Goal: Task Accomplishment & Management: Manage account settings

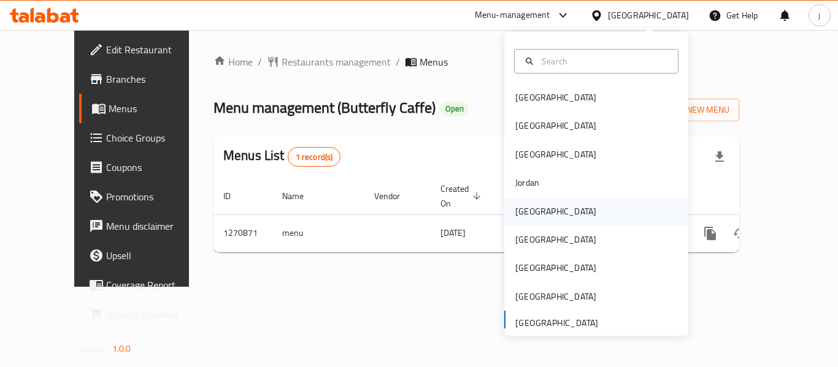
click at [518, 202] on div "[GEOGRAPHIC_DATA]" at bounding box center [555, 212] width 101 height 28
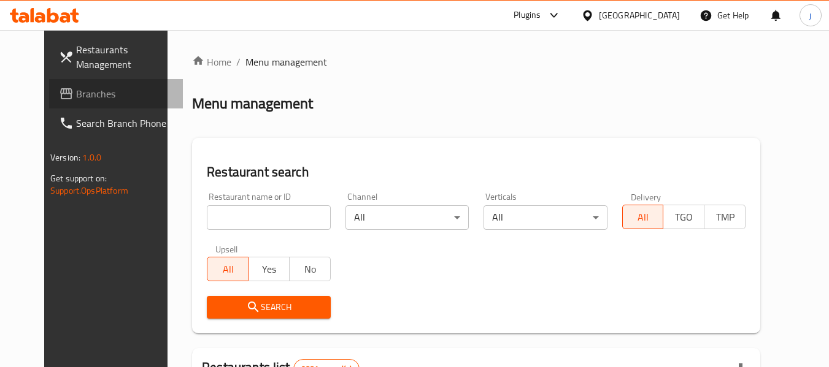
click at [76, 92] on span "Branches" at bounding box center [124, 93] width 97 height 15
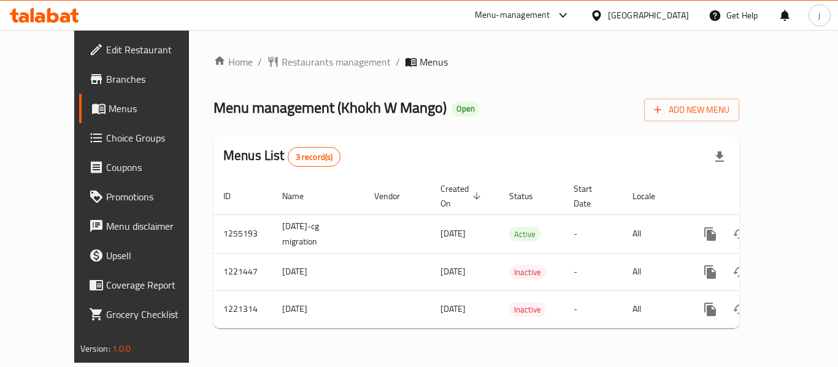
click at [106, 132] on span "Choice Groups" at bounding box center [155, 138] width 98 height 15
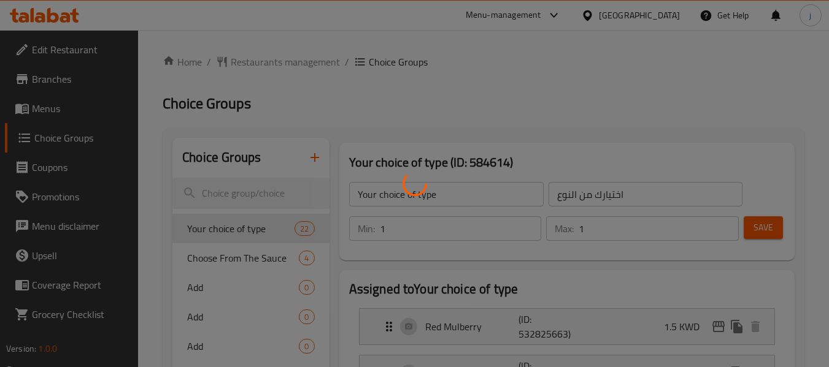
click at [244, 255] on div at bounding box center [414, 183] width 829 height 367
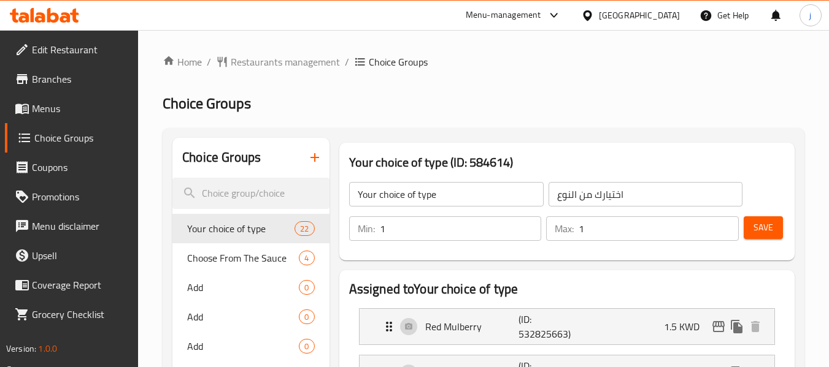
click at [242, 261] on div at bounding box center [414, 183] width 829 height 367
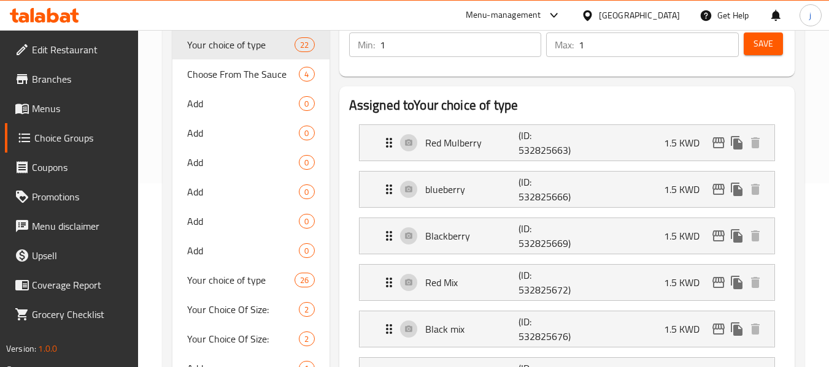
scroll to position [123, 0]
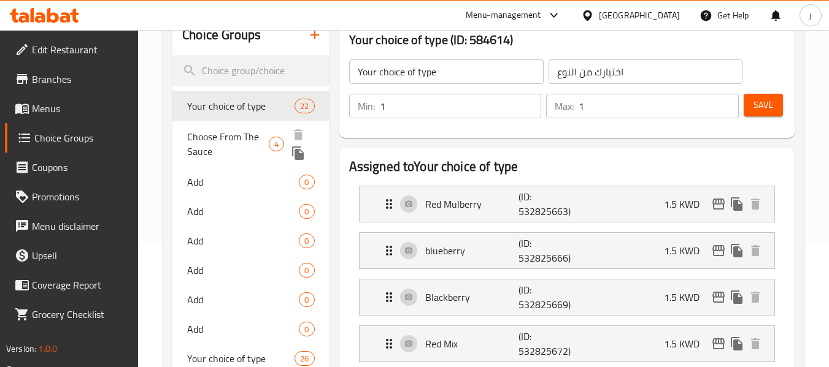
click at [237, 142] on span "Choose From The Sauce" at bounding box center [228, 143] width 82 height 29
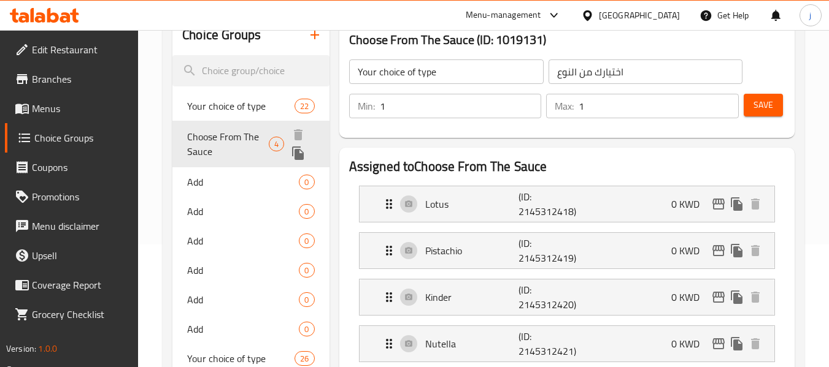
type input "Choose From The Sauce"
type input "اختر من الصلصة"
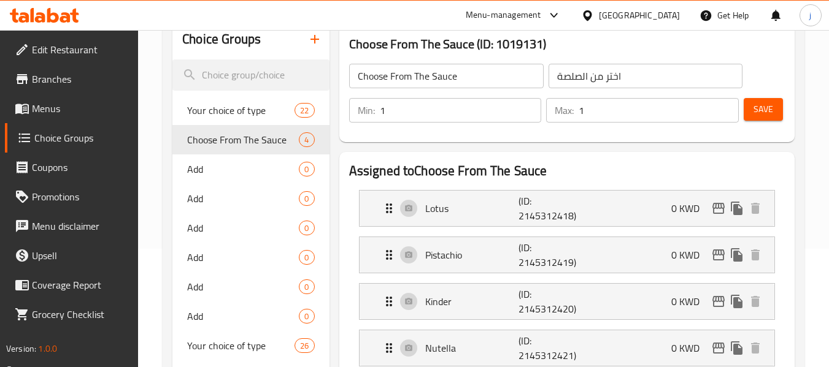
scroll to position [61, 0]
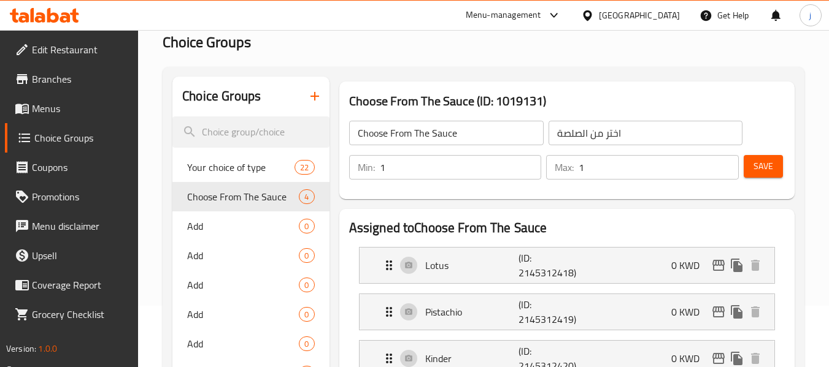
click at [594, 16] on icon at bounding box center [587, 15] width 13 height 13
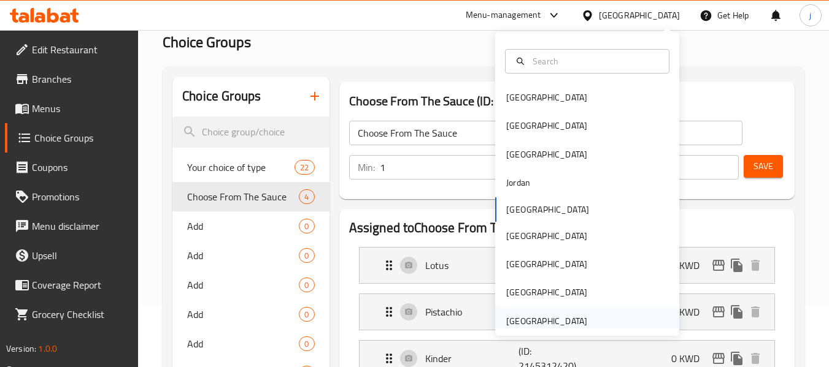
click at [524, 320] on div "United Arab Emirates" at bounding box center [546, 321] width 81 height 13
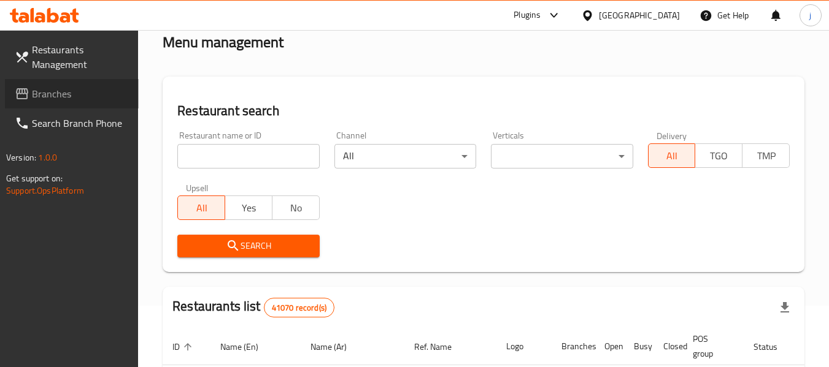
click at [55, 97] on span "Branches" at bounding box center [80, 93] width 97 height 15
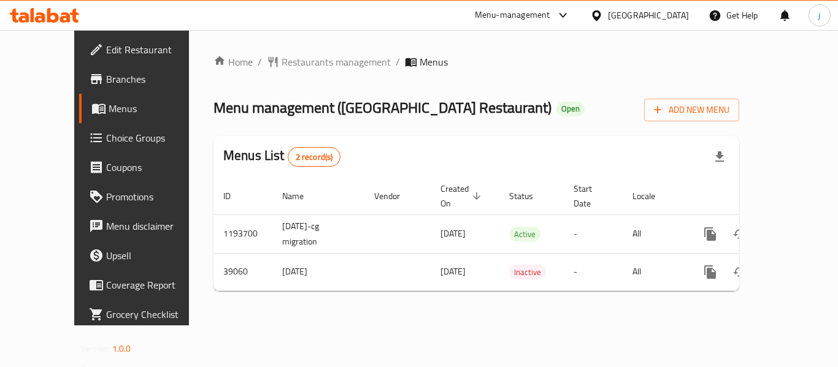
click at [666, 17] on div "[GEOGRAPHIC_DATA]" at bounding box center [648, 15] width 81 height 13
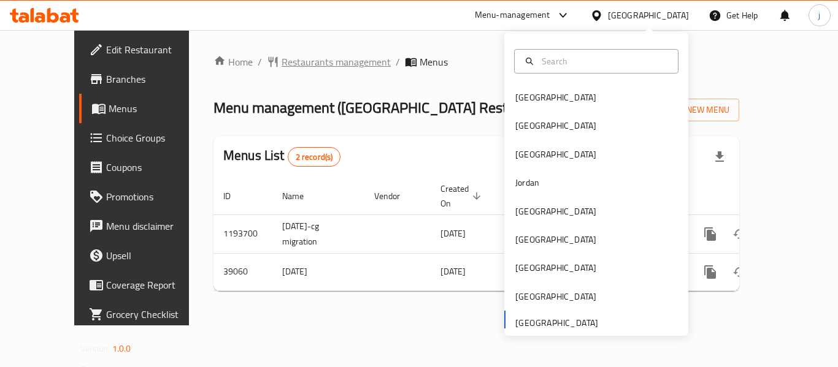
click at [282, 59] on span "Restaurants management" at bounding box center [336, 62] width 109 height 15
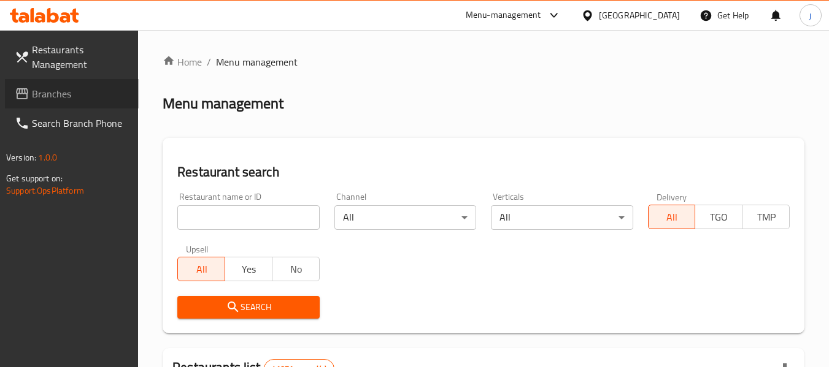
click at [48, 87] on span "Branches" at bounding box center [80, 93] width 97 height 15
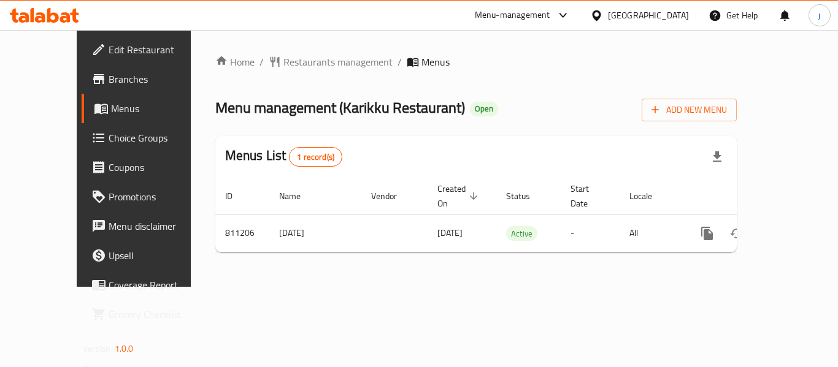
click at [595, 13] on icon at bounding box center [596, 15] width 9 height 10
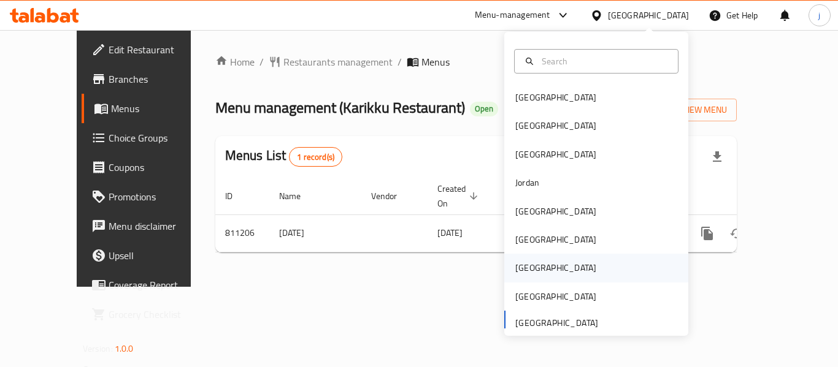
click at [534, 265] on div "[GEOGRAPHIC_DATA]" at bounding box center [555, 268] width 101 height 28
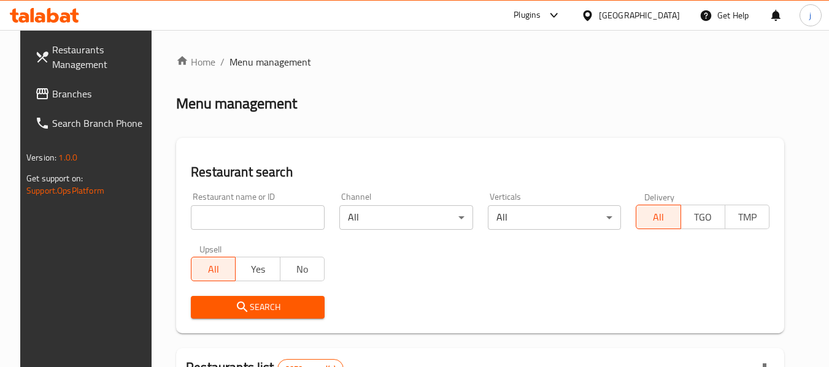
click at [98, 101] on link "Branches" at bounding box center [92, 93] width 134 height 29
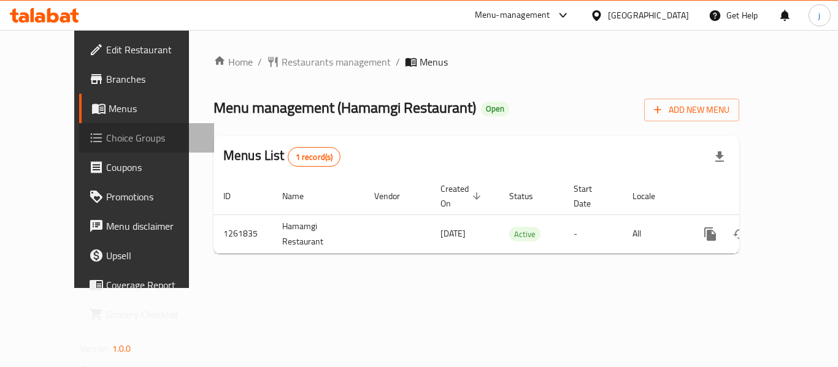
click at [106, 136] on span "Choice Groups" at bounding box center [155, 138] width 98 height 15
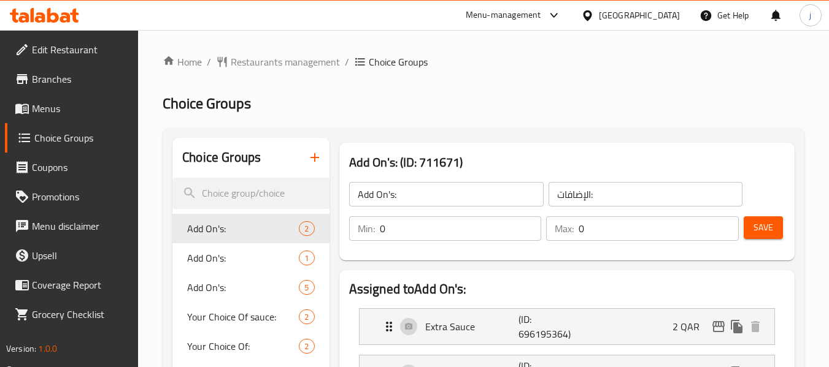
scroll to position [61, 0]
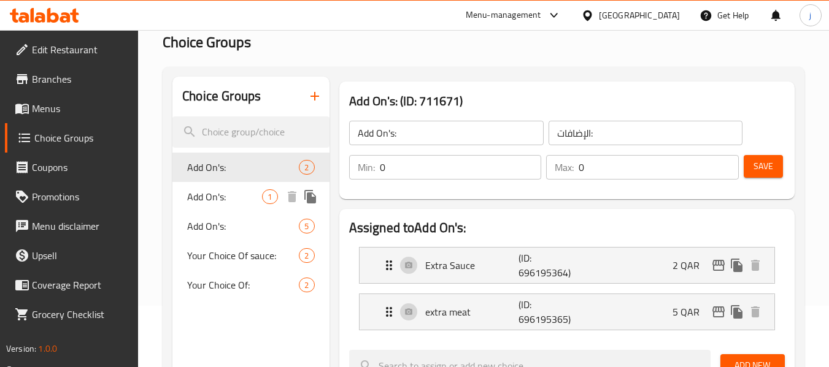
click at [211, 204] on span "Add On's:" at bounding box center [224, 197] width 75 height 15
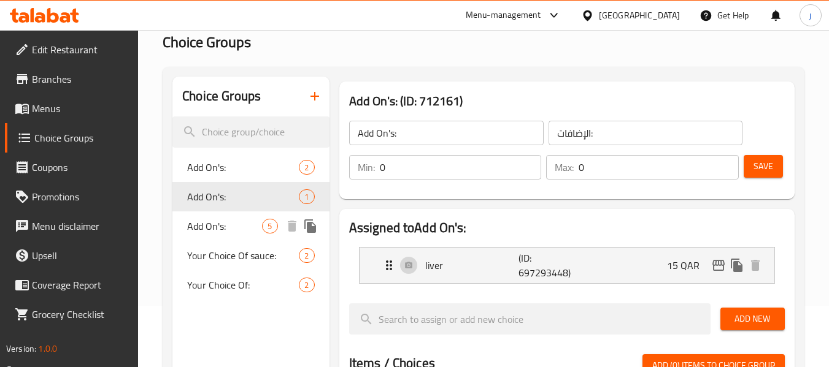
click at [205, 228] on span "Add On's:" at bounding box center [224, 226] width 75 height 15
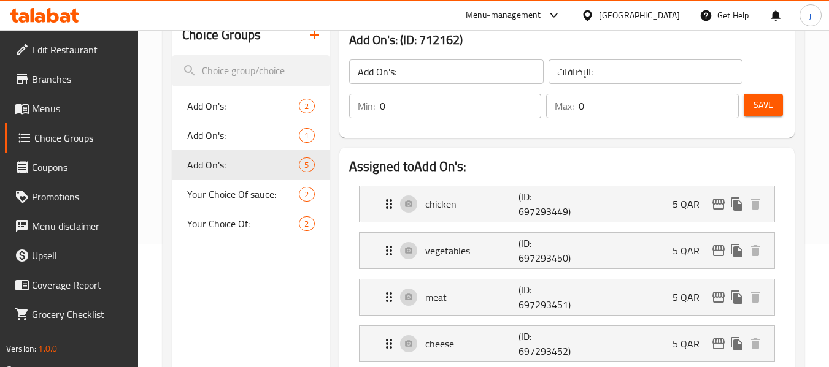
scroll to position [245, 0]
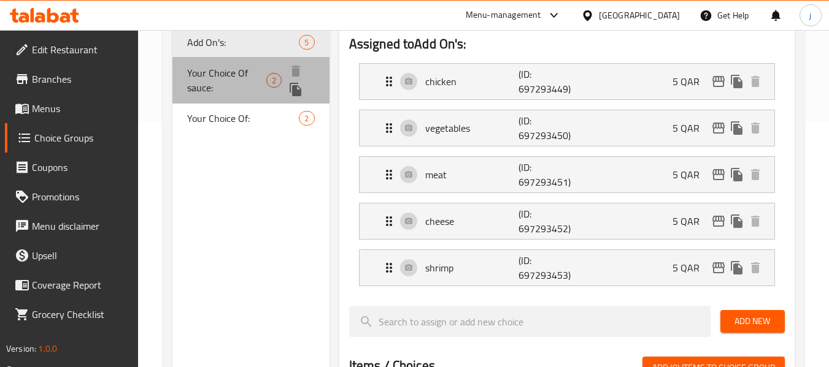
click at [234, 75] on span "Your Choice Of sauce:" at bounding box center [226, 80] width 79 height 29
type input "Your Choice Of sauce:"
type input "إختيارك من الصوص:"
type input "1"
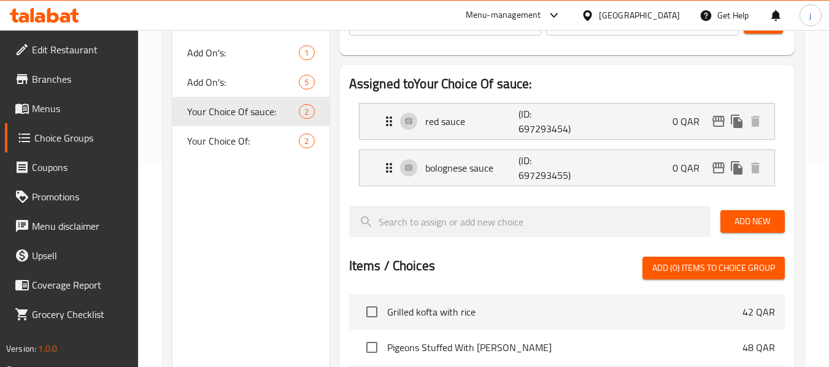
scroll to position [184, 0]
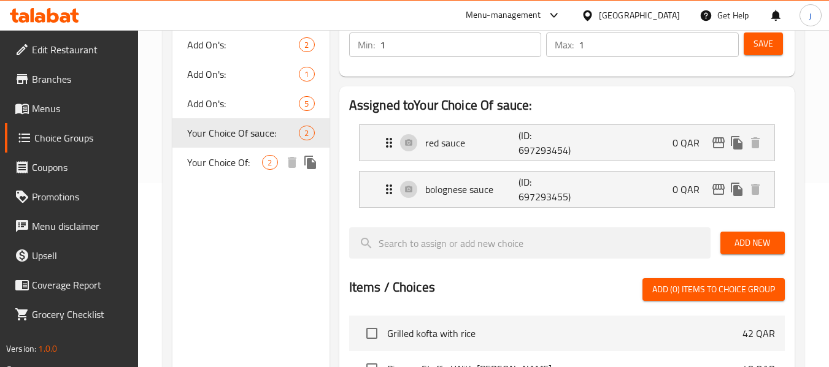
click at [220, 158] on span "Your Choice Of:" at bounding box center [224, 162] width 75 height 15
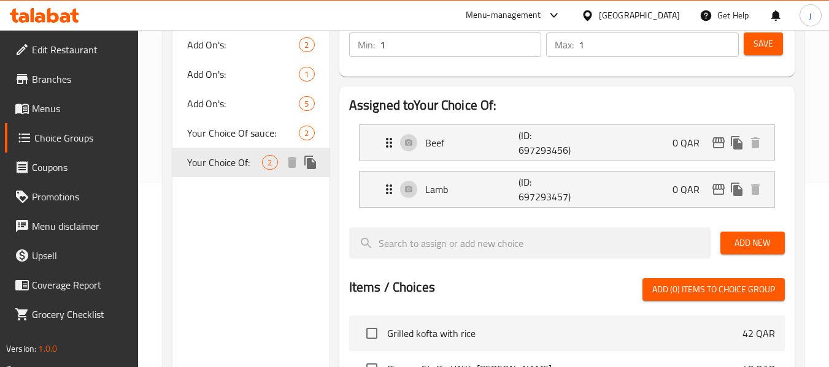
type input "Your Choice Of:"
type input "إختيارك من:"
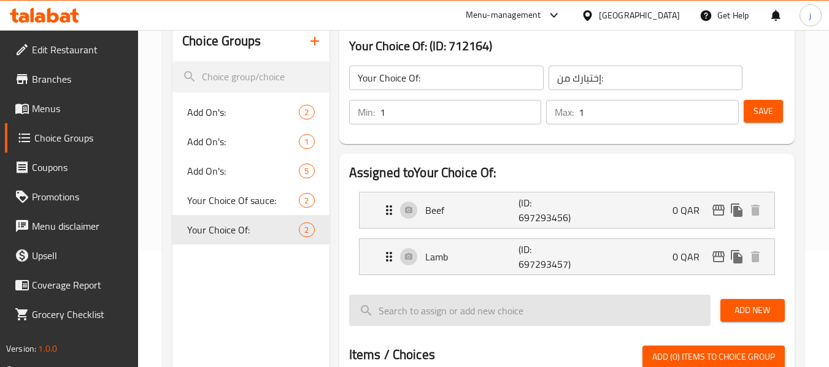
scroll to position [0, 0]
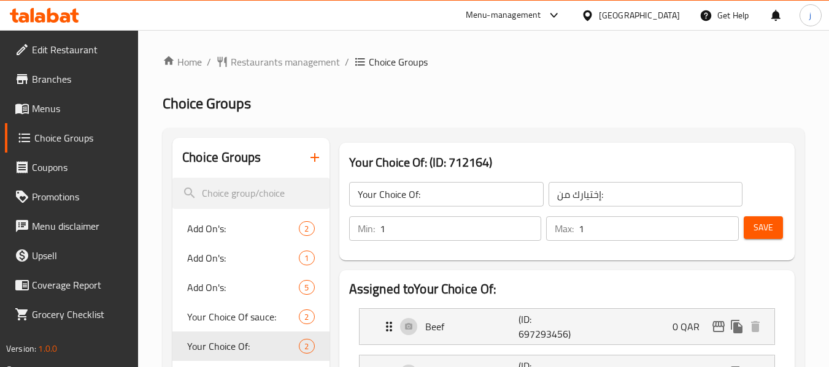
click at [45, 103] on span "Menus" at bounding box center [80, 108] width 97 height 15
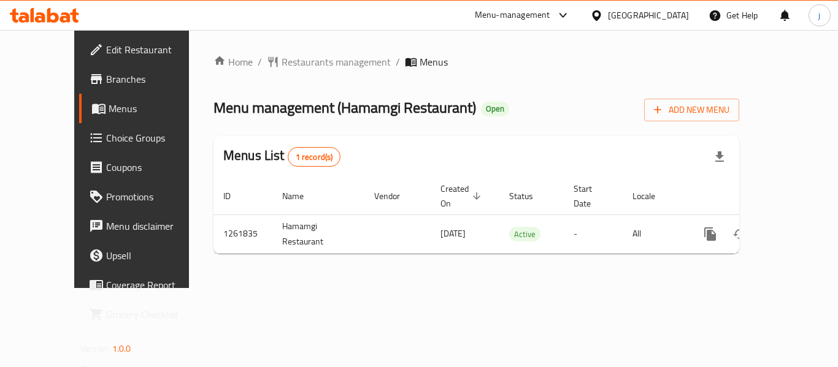
click at [601, 18] on icon at bounding box center [596, 15] width 9 height 10
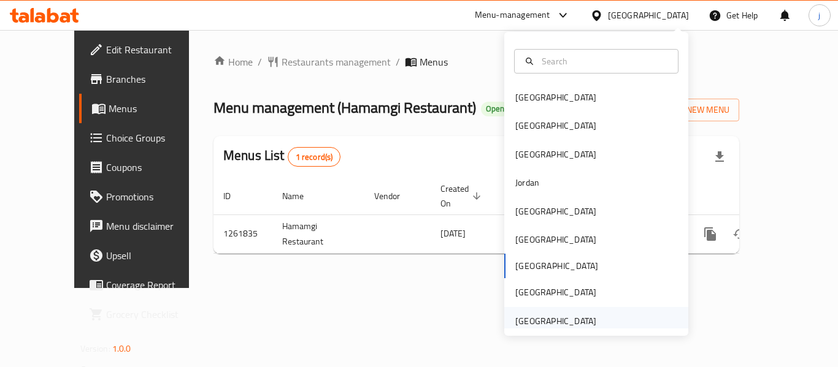
click at [549, 328] on div "United Arab Emirates" at bounding box center [555, 321] width 81 height 13
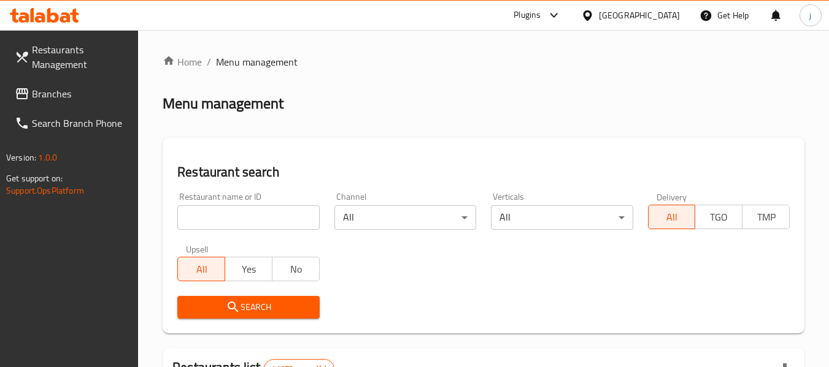
click at [67, 96] on span "Branches" at bounding box center [80, 93] width 97 height 15
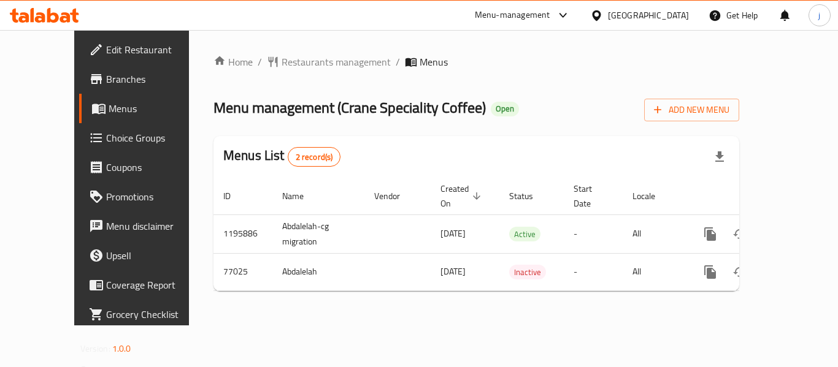
click at [601, 13] on icon at bounding box center [596, 15] width 9 height 10
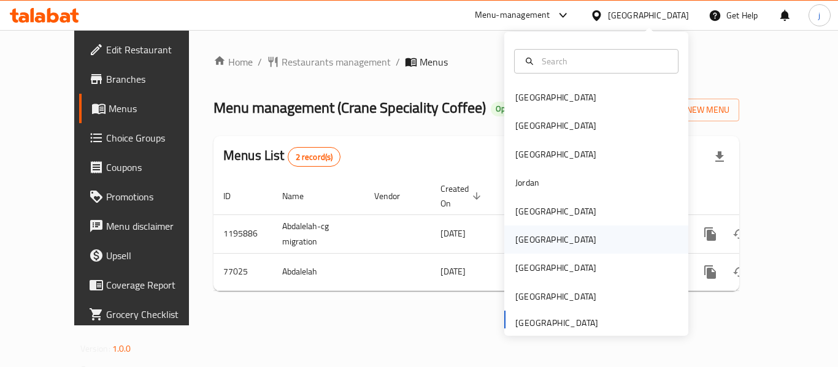
click at [526, 236] on div "[GEOGRAPHIC_DATA]" at bounding box center [555, 239] width 81 height 13
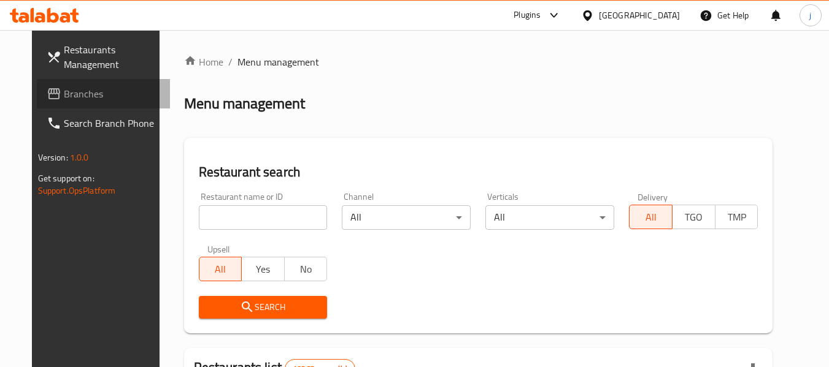
click at [64, 90] on span "Branches" at bounding box center [112, 93] width 97 height 15
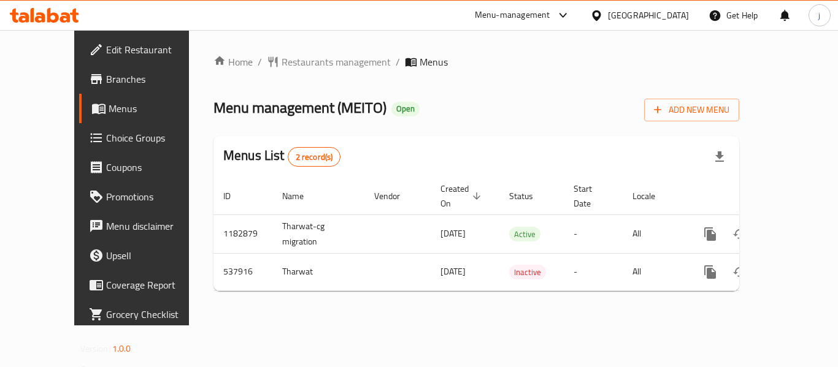
click at [674, 13] on div "[GEOGRAPHIC_DATA]" at bounding box center [648, 15] width 81 height 13
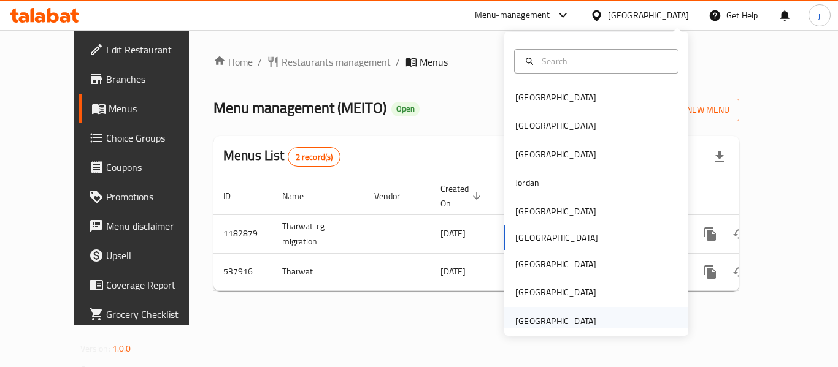
click at [537, 315] on div "[GEOGRAPHIC_DATA]" at bounding box center [555, 321] width 81 height 13
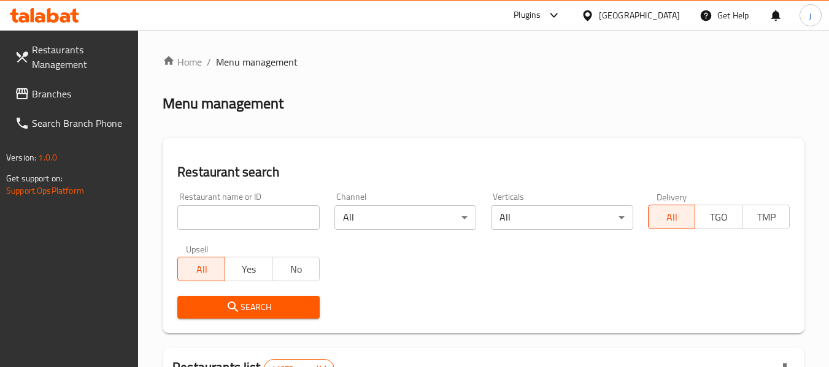
drag, startPoint x: 67, startPoint y: 101, endPoint x: 58, endPoint y: 104, distance: 9.7
click at [67, 101] on span "Branches" at bounding box center [80, 93] width 97 height 15
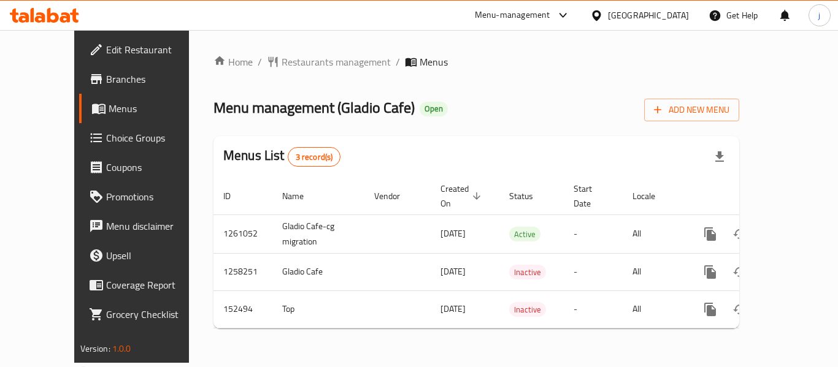
click at [624, 20] on div "United Arab Emirates" at bounding box center [648, 15] width 81 height 13
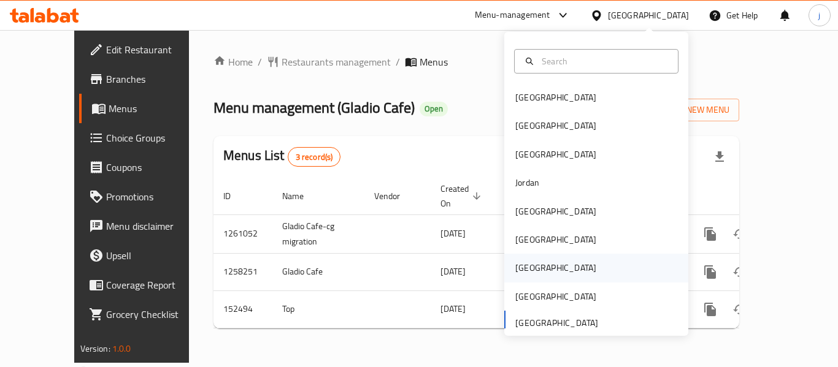
click at [524, 266] on div "[GEOGRAPHIC_DATA]" at bounding box center [555, 267] width 81 height 13
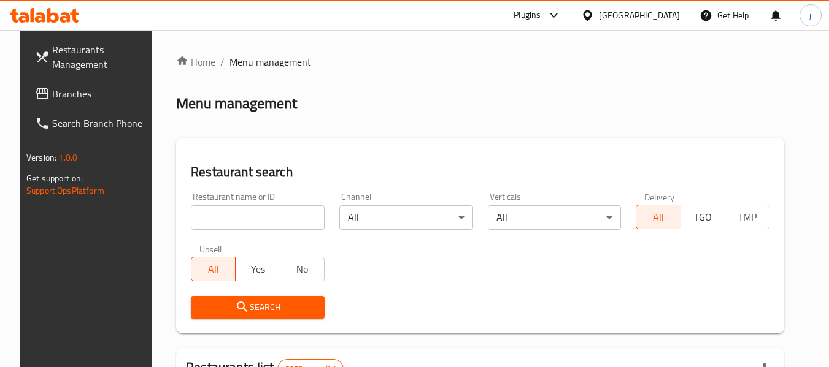
drag, startPoint x: 41, startPoint y: 93, endPoint x: 30, endPoint y: 98, distance: 12.1
click at [52, 93] on span "Branches" at bounding box center [100, 93] width 97 height 15
